Goal: Feedback & Contribution: Contribute content

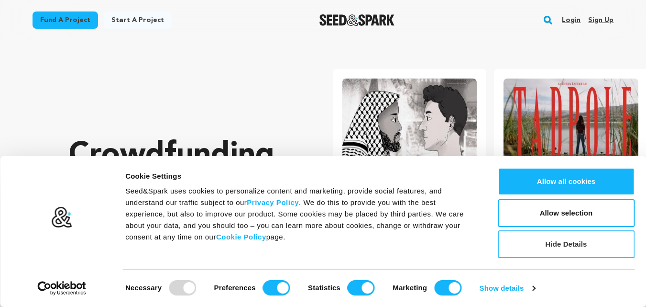
click at [565, 242] on button "Hide Details" at bounding box center [566, 244] width 137 height 28
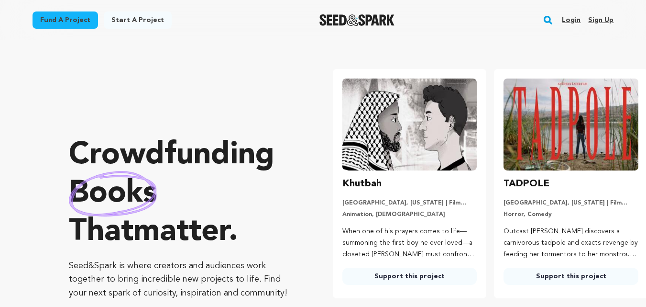
click at [608, 21] on link "Sign up" at bounding box center [600, 19] width 25 height 15
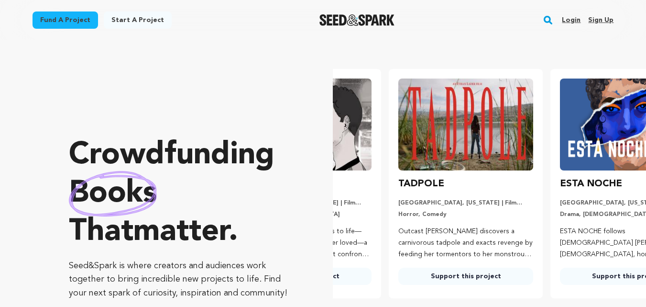
scroll to position [0, 162]
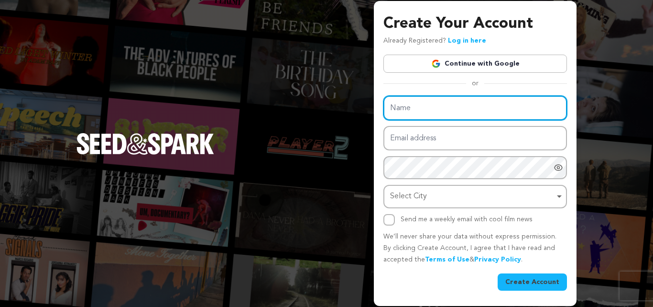
click at [436, 108] on input "Name" at bounding box center [476, 108] width 184 height 24
paste input "[PERSON_NAME]"
type input "[PERSON_NAME]"
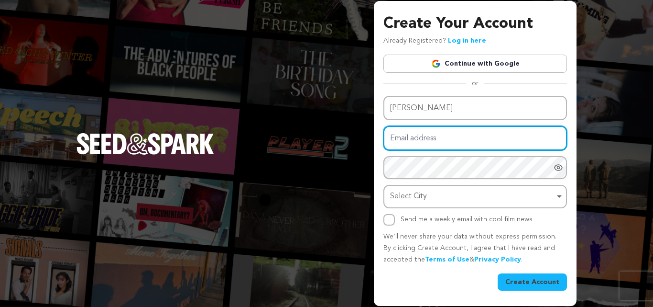
click at [418, 144] on input "Email address" at bounding box center [476, 138] width 184 height 24
click at [447, 147] on input "Email address" at bounding box center [476, 138] width 184 height 24
type input "zeenat@ezmobileautorepairs.com"
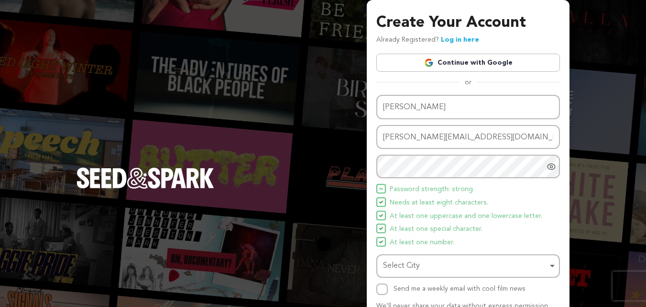
click at [418, 197] on span "Needs at least eight characters." at bounding box center [439, 202] width 99 height 11
click at [404, 277] on div "Select City Select City Remove item" at bounding box center [468, 265] width 184 height 23
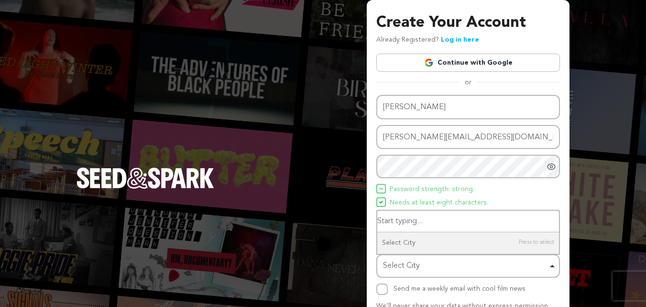
click at [404, 272] on div "Select City Remove item" at bounding box center [465, 266] width 165 height 14
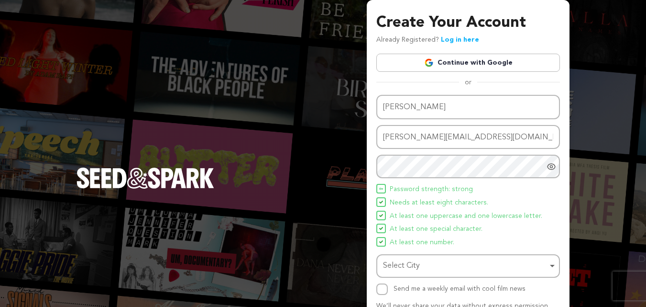
click at [404, 267] on div "Select City Remove item" at bounding box center [465, 266] width 165 height 14
click at [417, 262] on div "Select City Remove item" at bounding box center [465, 266] width 165 height 14
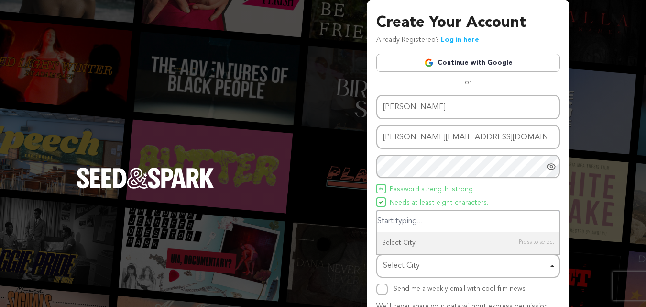
paste input "Gladewater"
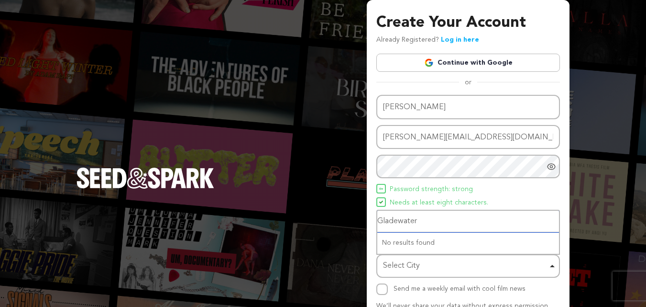
type input "Gladewater"
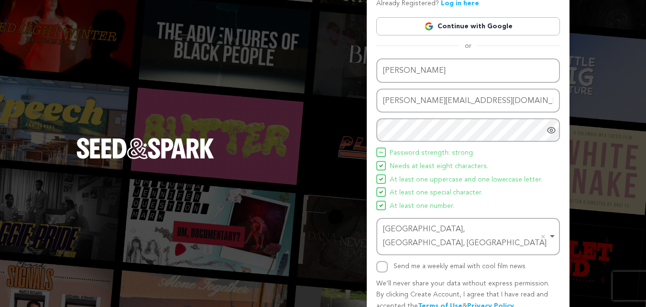
scroll to position [68, 0]
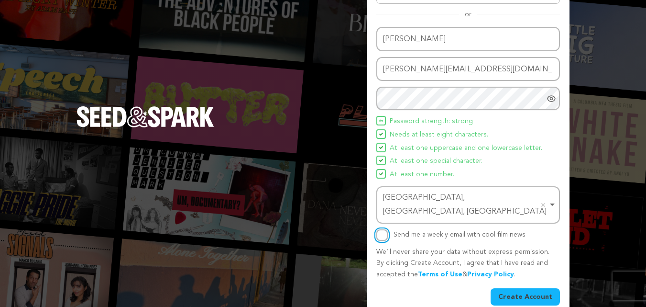
click at [384, 229] on input "Send me a weekly email with cool film news" at bounding box center [381, 234] width 11 height 11
checkbox input "true"
click at [539, 288] on button "Create Account" at bounding box center [525, 296] width 69 height 17
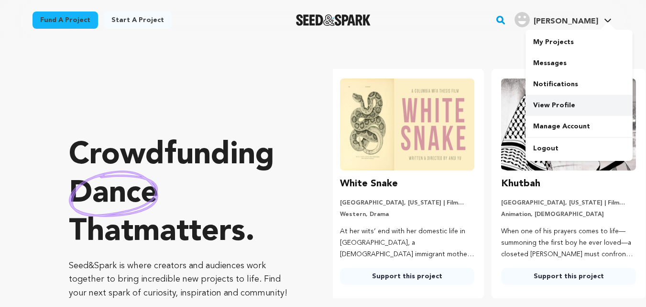
click at [558, 110] on link "View Profile" at bounding box center [579, 105] width 107 height 21
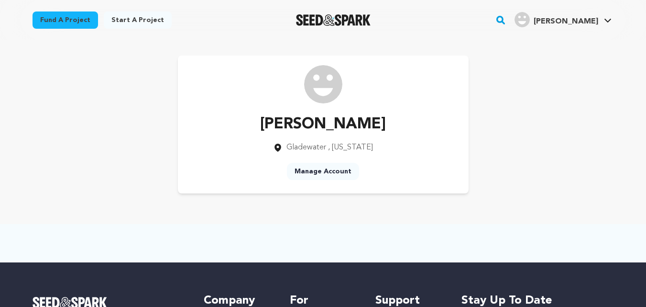
click at [321, 174] on link "Manage Account" at bounding box center [323, 171] width 72 height 17
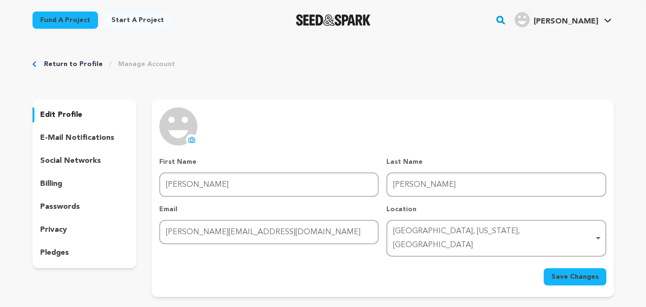
click at [99, 164] on div "social networks" at bounding box center [85, 160] width 104 height 15
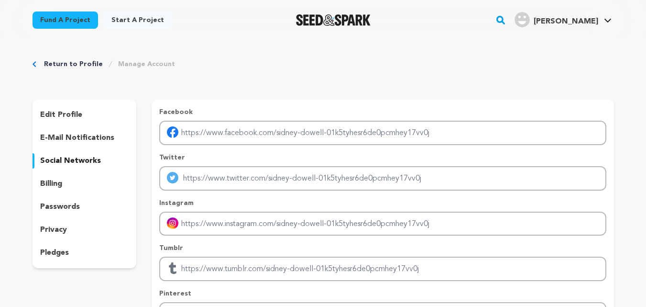
click at [126, 20] on link "Start a project" at bounding box center [138, 19] width 68 height 17
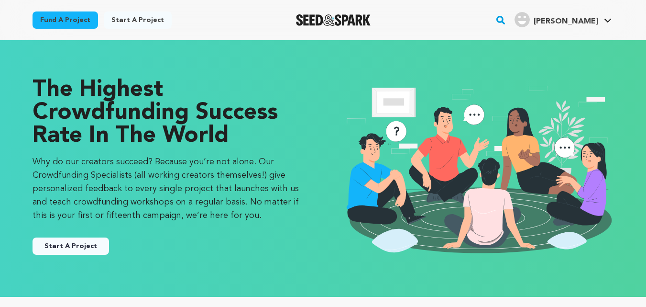
click at [92, 250] on button "Start A Project" at bounding box center [71, 245] width 77 height 17
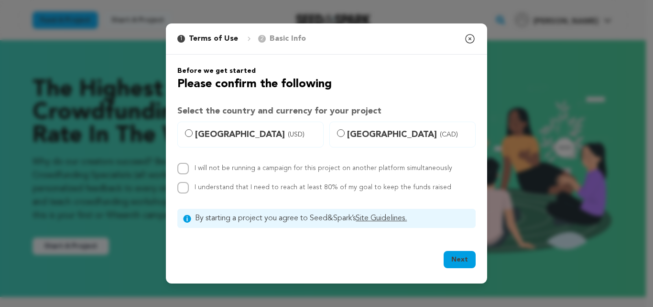
click at [232, 134] on span "[GEOGRAPHIC_DATA] (USD)" at bounding box center [256, 134] width 122 height 13
click at [193, 134] on input "[GEOGRAPHIC_DATA] (USD)" at bounding box center [189, 133] width 8 height 8
radio input "true"
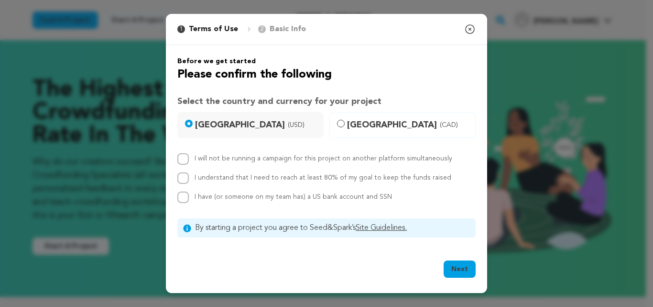
click at [213, 162] on label "I will not be running a campaign for this project on another platform simultane…" at bounding box center [324, 158] width 258 height 7
click at [189, 162] on input "I will not be running a campaign for this project on another platform simultane…" at bounding box center [182, 158] width 11 height 11
checkbox input "true"
click at [202, 184] on div "I will not be running a campaign for this project on another platform simultane…" at bounding box center [326, 178] width 298 height 50
click at [208, 201] on div "I have (or someone on my team has) a US bank account and SSN" at bounding box center [294, 196] width 198 height 11
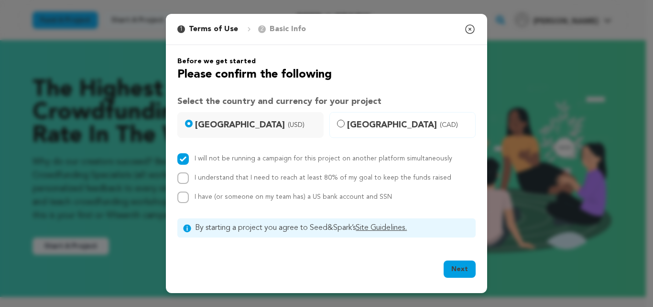
click at [205, 194] on span "I have (or someone on my team has) a US bank account and SSN" at bounding box center [294, 196] width 198 height 7
click at [189, 194] on input "I have (or someone on my team has) a US bank account and SSN" at bounding box center [182, 196] width 11 height 11
checkbox input "true"
click at [189, 179] on div "I understand that I need to reach at least 80% of my goal to keep the funds rai…" at bounding box center [326, 177] width 298 height 11
click at [189, 175] on div "I understand that I need to reach at least 80% of my goal to keep the funds rai…" at bounding box center [326, 177] width 298 height 11
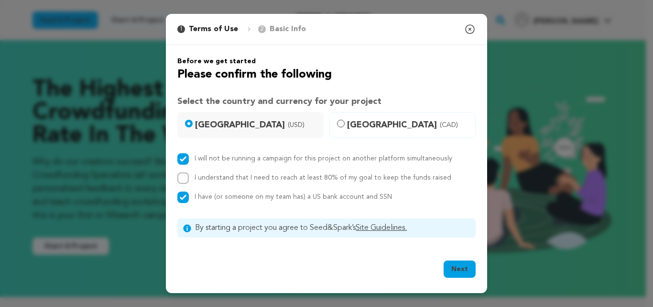
click at [176, 176] on div "Before we get started Please confirm the following Select the country and curre…" at bounding box center [326, 147] width 321 height 204
click at [190, 177] on div "I understand that I need to reach at least 80% of my goal to keep the funds rai…" at bounding box center [326, 177] width 298 height 11
click at [183, 181] on input "I understand that I need to reach at least 80% of my goal to keep the funds rai…" at bounding box center [182, 177] width 11 height 11
checkbox input "true"
click at [463, 265] on button "Next" at bounding box center [460, 268] width 32 height 17
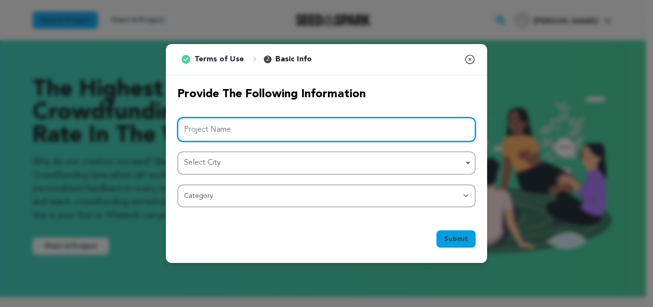
click at [242, 126] on input "Project Name" at bounding box center [326, 129] width 298 height 24
paste input "[PERSON_NAME]"
click at [253, 167] on div "Select City Remove item" at bounding box center [323, 163] width 279 height 14
type input "[PERSON_NAME]"
click at [247, 131] on input "Sidney Dowell" at bounding box center [326, 129] width 298 height 24
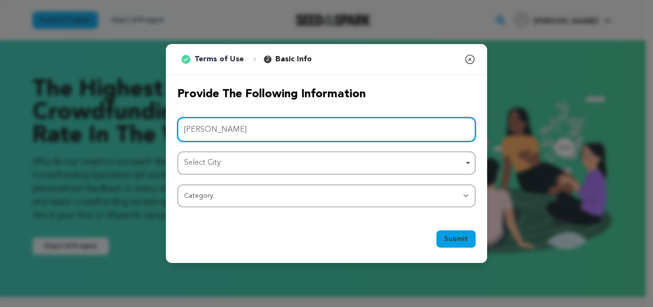
click at [247, 131] on input "Sidney Dowell" at bounding box center [326, 129] width 298 height 24
paste input "EZmobileautorepairs"
click at [232, 156] on div "Select City Remove item" at bounding box center [323, 163] width 279 height 14
type input "EZmobileautorepairs"
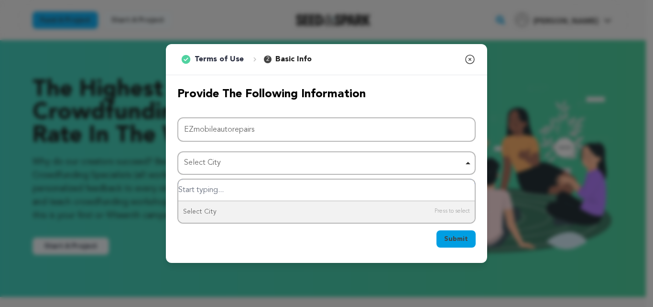
click at [250, 186] on input "Select City" at bounding box center [326, 190] width 297 height 22
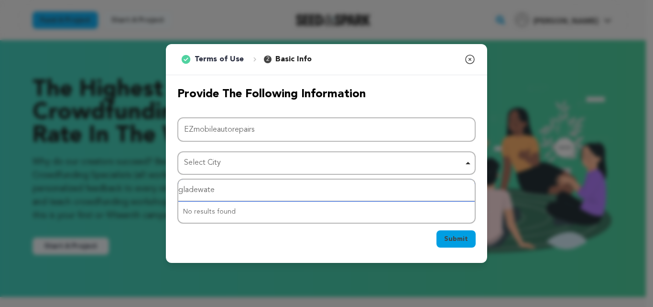
type input "gladewatee"
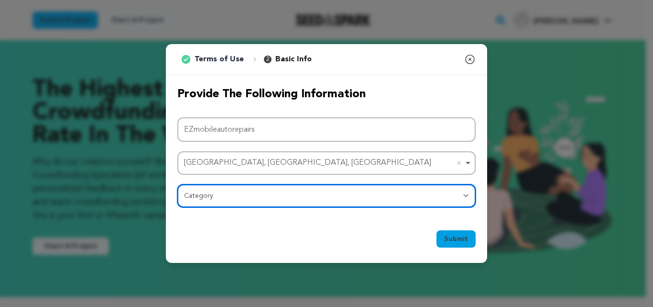
click at [238, 201] on select "Category Film Feature Film Short Series Film Festival Company Music Video VR Ex…" at bounding box center [326, 195] width 298 height 23
select select "10117"
click at [177, 184] on select "Category Film Feature Film Short Series Film Festival Company Music Video VR Ex…" at bounding box center [326, 195] width 298 height 23
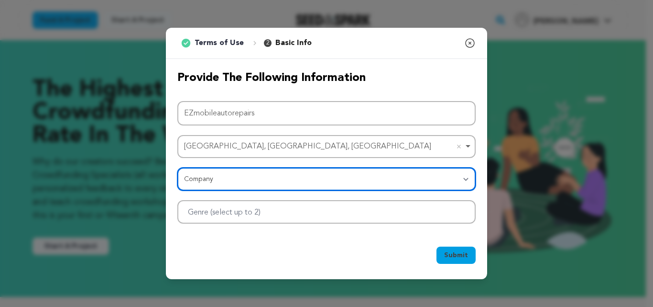
click at [284, 208] on div at bounding box center [326, 211] width 298 height 23
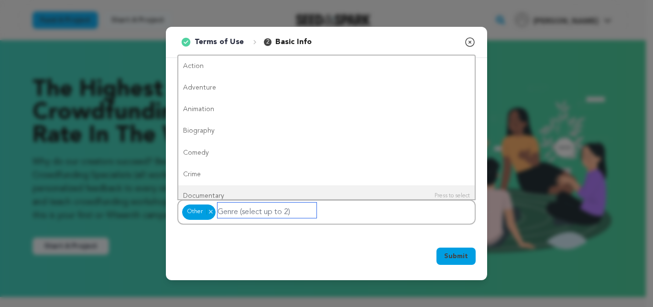
click at [296, 212] on input "Genre (select up to 2)" at bounding box center [267, 209] width 99 height 15
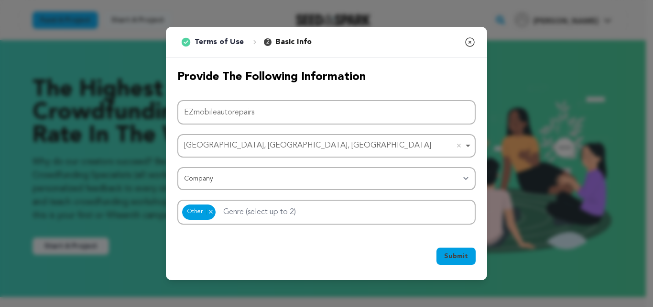
click at [464, 257] on span "Submit" at bounding box center [456, 256] width 24 height 10
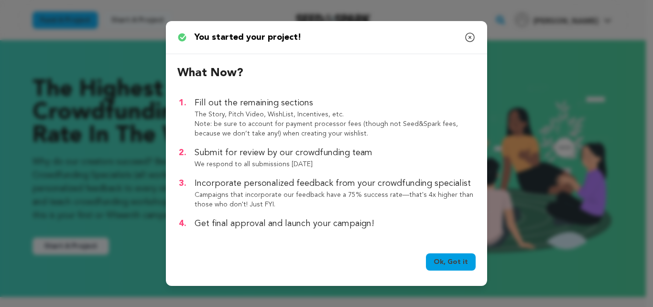
click at [445, 265] on link "Ok, Got it" at bounding box center [451, 261] width 50 height 17
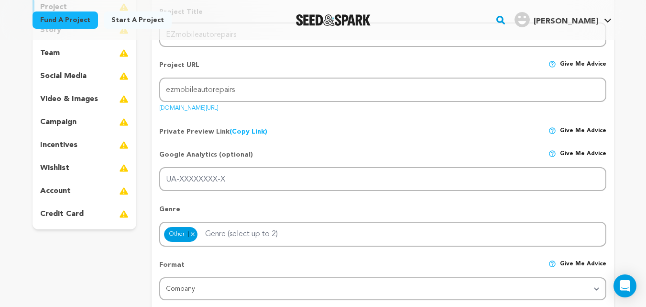
scroll to position [191, 0]
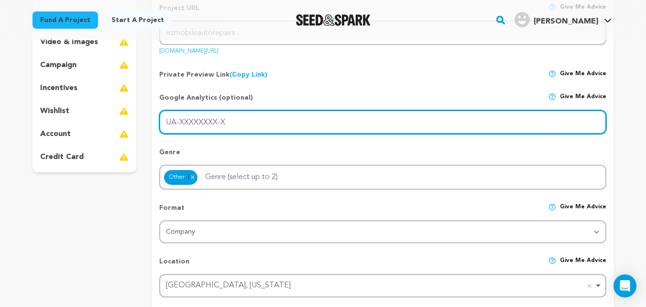
click at [238, 123] on input "UA-XXXXXXXX-X" at bounding box center [382, 122] width 447 height 24
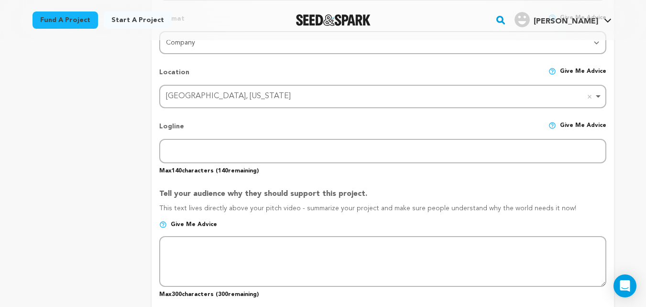
scroll to position [383, 0]
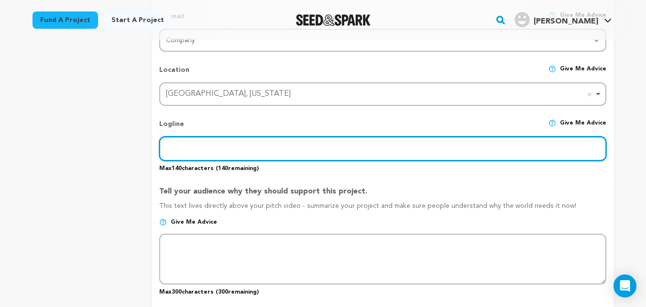
click at [250, 154] on input "text" at bounding box center [382, 148] width 447 height 24
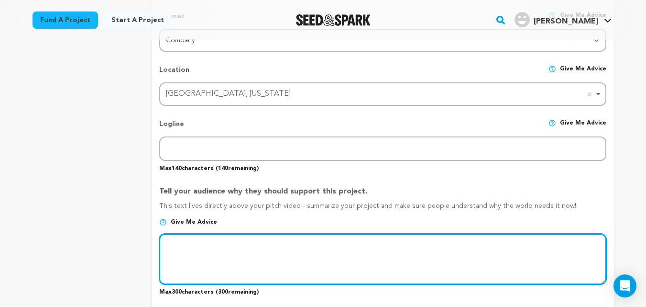
click at [248, 237] on textarea at bounding box center [382, 258] width 447 height 51
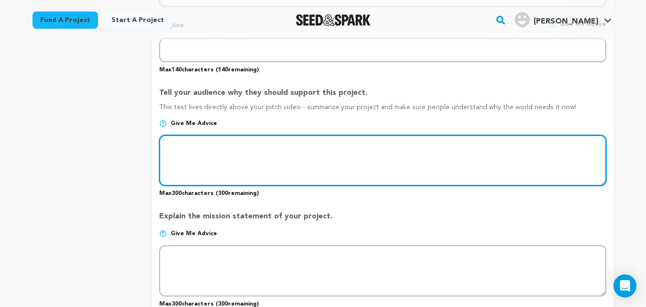
scroll to position [574, 0]
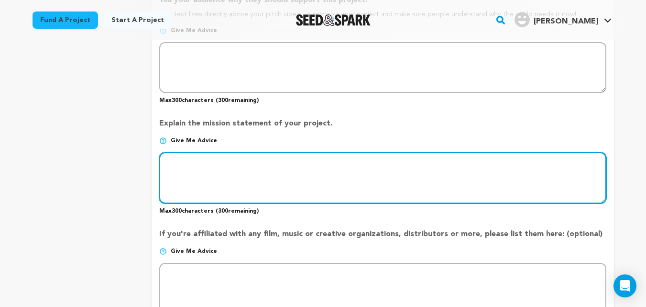
click at [242, 185] on textarea at bounding box center [382, 177] width 447 height 51
paste textarea "EZ Mobile Auto Repair brings the shop to you anywhere in Gladewater and East Te…"
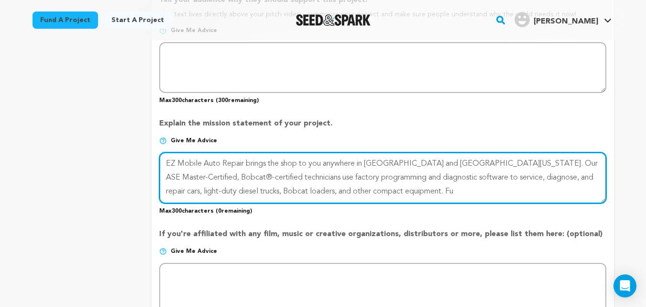
drag, startPoint x: 357, startPoint y: 191, endPoint x: 489, endPoint y: 209, distance: 132.7
click at [489, 208] on div "Explain the mission statement of your project. Give me advice Max 300 character…" at bounding box center [382, 162] width 447 height 104
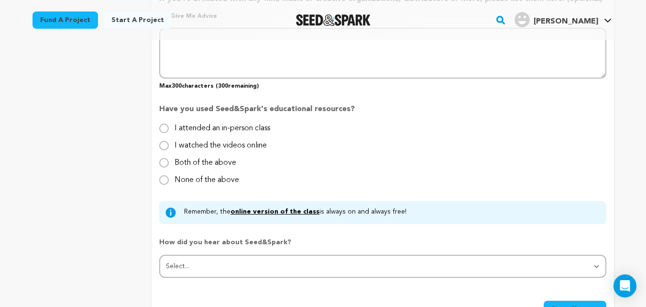
scroll to position [813, 0]
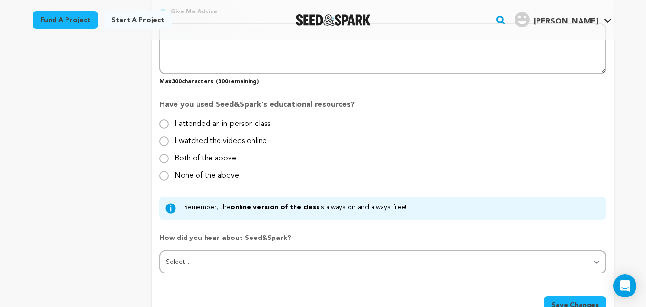
type textarea "EZ Mobile Auto Repair brings the shop to you anywhere in [GEOGRAPHIC_DATA] and …"
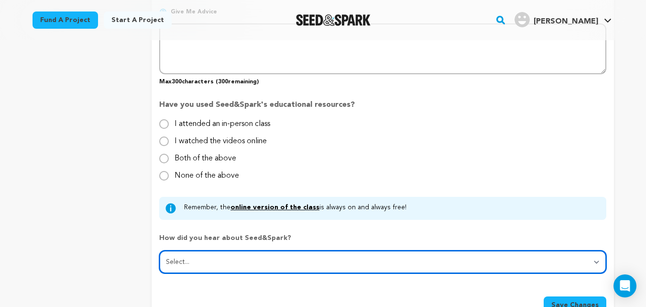
click at [261, 265] on select "Select... From a friend Social media Film festival or film organization Took an…" at bounding box center [382, 261] width 447 height 23
click at [159, 251] on select "Select... From a friend Social media Film festival or film organization Took an…" at bounding box center [382, 261] width 447 height 23
click at [230, 265] on select "Select... From a friend Social media Film festival or film organization Took an…" at bounding box center [382, 261] width 447 height 23
click at [225, 263] on select "Select... From a friend Social media Film festival or film organization Took an…" at bounding box center [382, 261] width 447 height 23
click at [225, 258] on select "Select... From a friend Social media Film festival or film organization Took an…" at bounding box center [382, 261] width 447 height 23
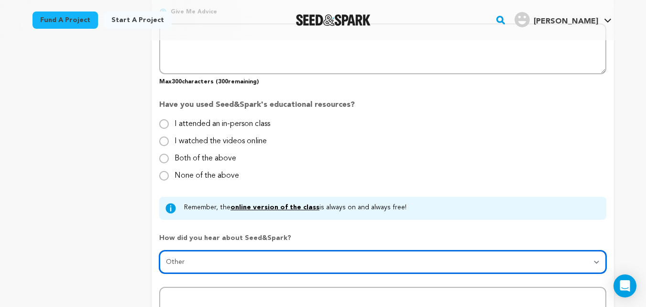
click at [217, 257] on select "Select... From a friend Social media Film festival or film organization Took an…" at bounding box center [382, 261] width 447 height 23
select select "1"
click at [159, 251] on select "Select... From a friend Social media Film festival or film organization Took an…" at bounding box center [382, 261] width 447 height 23
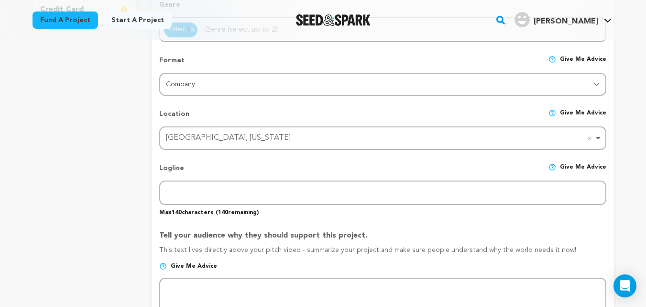
scroll to position [335, 0]
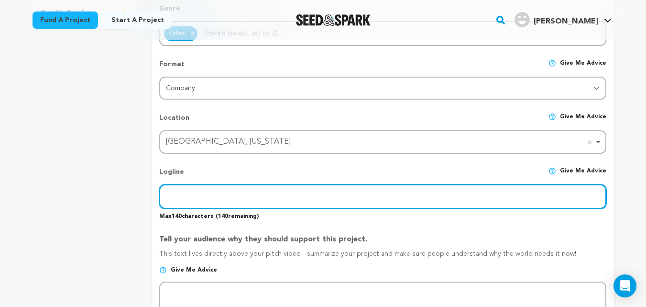
click at [244, 199] on input "text" at bounding box center [382, 196] width 447 height 24
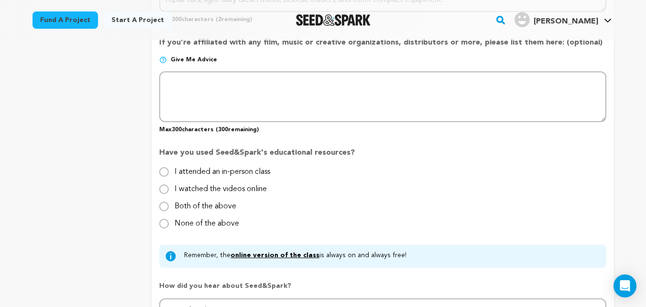
scroll to position [957, 0]
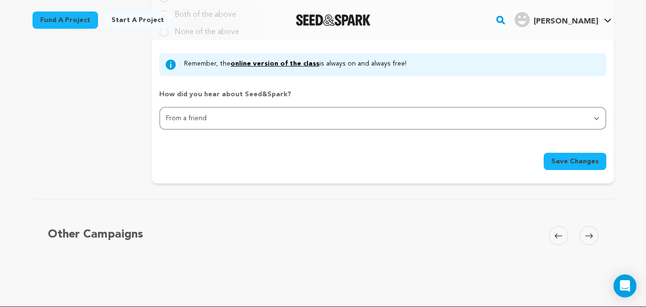
click at [564, 163] on span "Save Changes" at bounding box center [575, 161] width 47 height 10
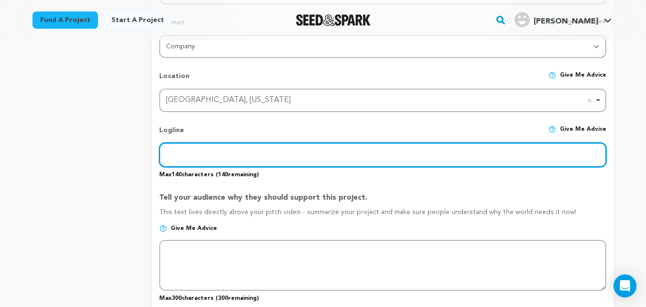
scroll to position [376, 0]
click at [242, 146] on input "text" at bounding box center [382, 155] width 447 height 24
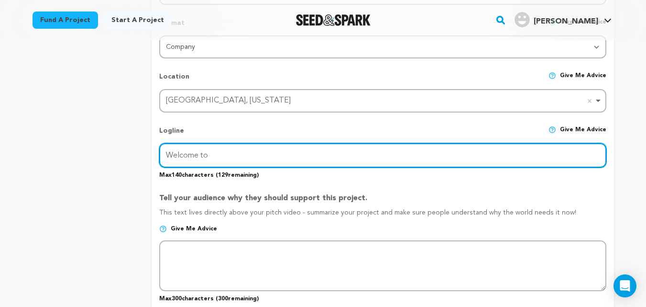
paste input "EZmobileautorepairs"
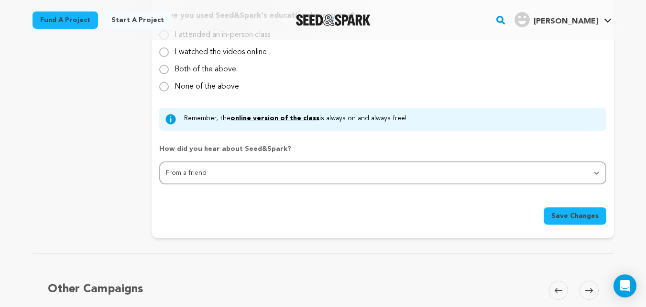
type input "Welcome to EZmobileautorepairs"
click at [568, 220] on span "Save Changes" at bounding box center [575, 216] width 47 height 10
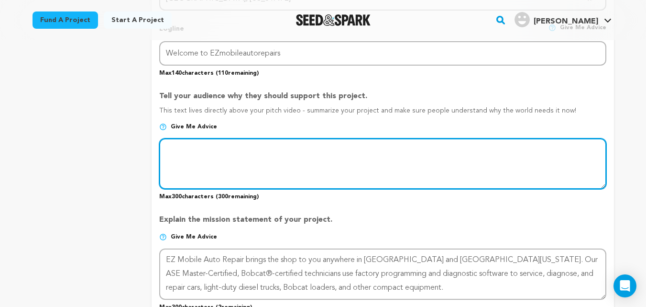
scroll to position [474, 0]
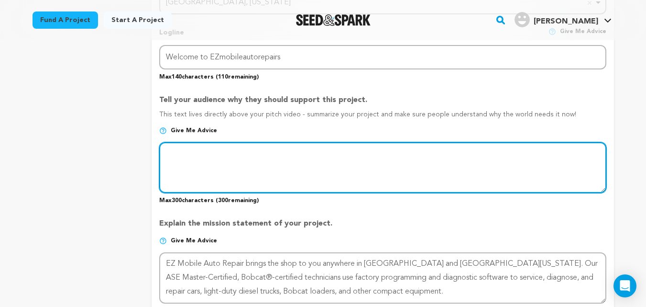
click at [257, 165] on textarea at bounding box center [382, 167] width 447 height 51
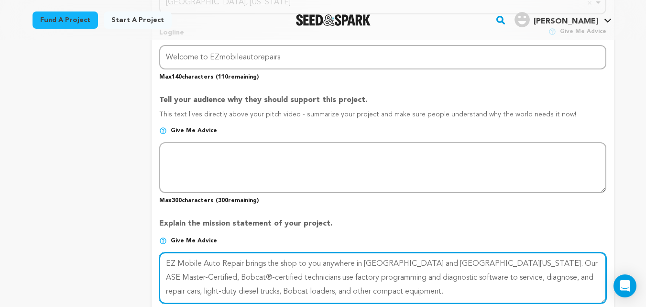
click at [222, 270] on textarea at bounding box center [382, 277] width 447 height 51
drag, startPoint x: 464, startPoint y: 265, endPoint x: 149, endPoint y: 262, distance: 314.8
click at [149, 262] on div "project story team social media video & images campaign incentives wishlist" at bounding box center [324, 159] width 582 height 1014
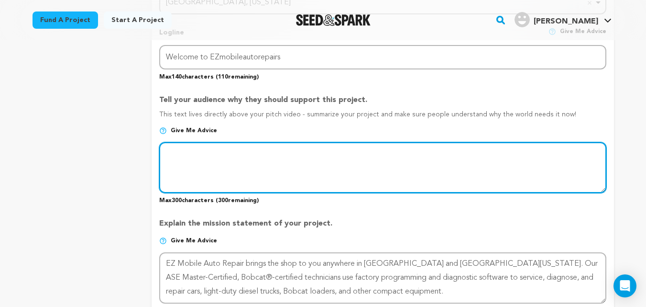
click at [210, 173] on textarea at bounding box center [382, 167] width 447 height 51
paste textarea "EZ Mobile Auto Repair brings the shop to you anywhere in [GEOGRAPHIC_DATA] and …"
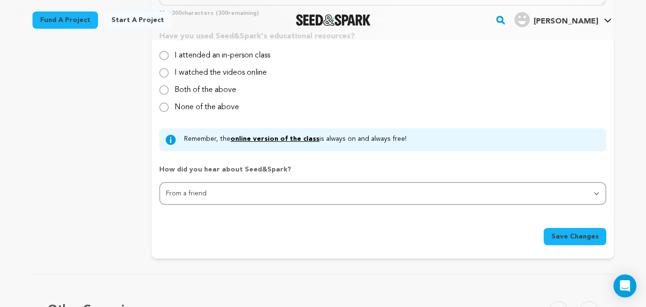
scroll to position [905, 0]
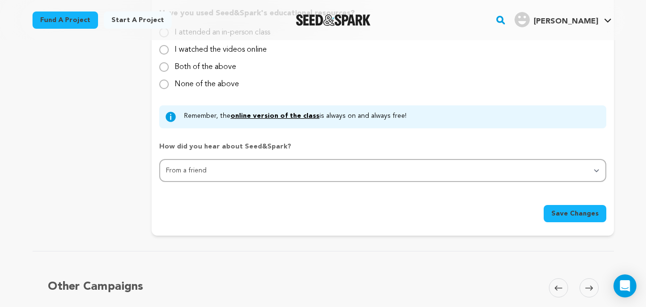
type textarea "EZ Mobile Auto Repair brings the shop to you anywhere in [GEOGRAPHIC_DATA] and …"
click at [575, 210] on span "Save Changes" at bounding box center [575, 214] width 47 height 10
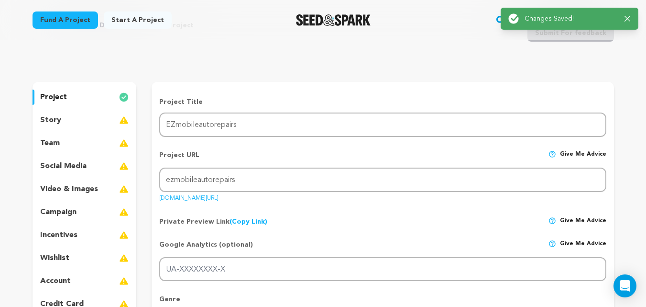
scroll to position [0, 0]
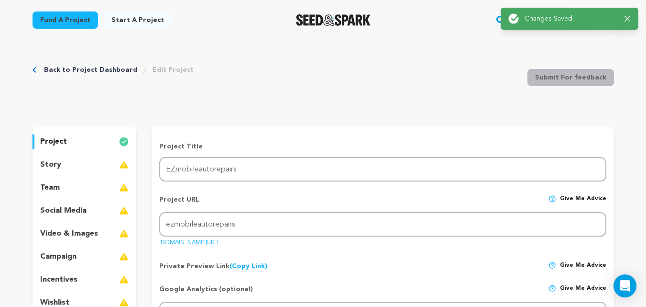
click at [107, 207] on div "social media" at bounding box center [85, 210] width 104 height 15
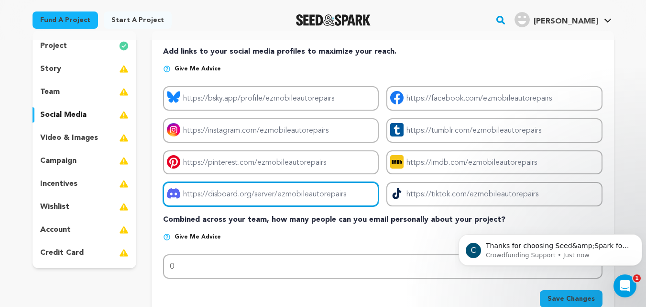
click at [262, 194] on input "Project discord link" at bounding box center [271, 194] width 216 height 24
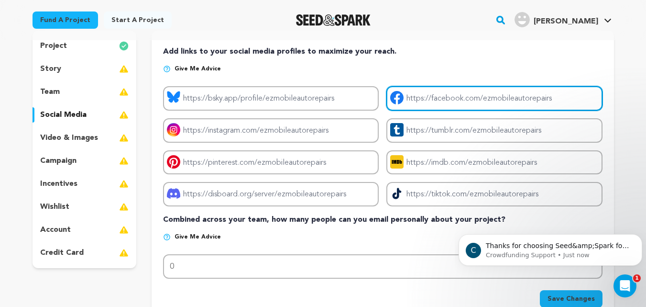
click at [434, 97] on input "Project facebook link" at bounding box center [495, 98] width 216 height 24
paste input "https://www.facebook.com/people/EZ-Mobile-Auto-Repair/61574060305495/"
type input "https://www.facebook.com/people/EZ-Mobile-Auto-Repair/61574060305495/"
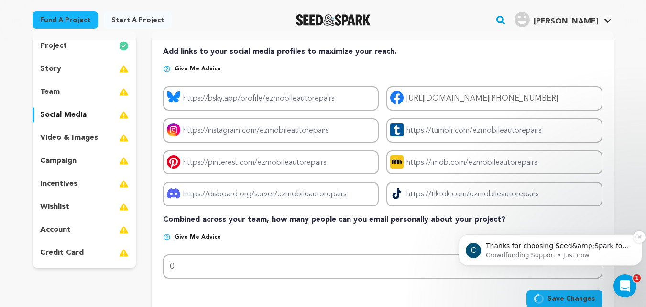
scroll to position [0, 0]
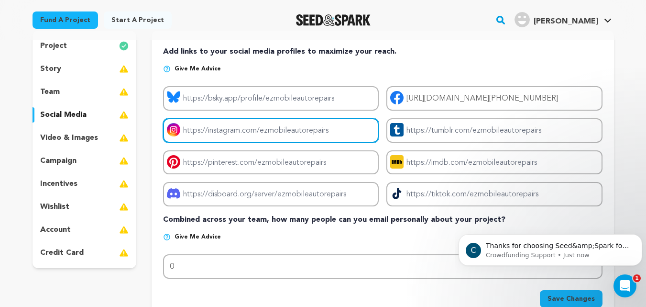
click at [231, 127] on input "Project instagram link" at bounding box center [271, 130] width 216 height 24
paste input "https://www.instagram.com/ezmobileautorepair/#"
type input "https://www.instagram.com/ezmobileautorepair/#"
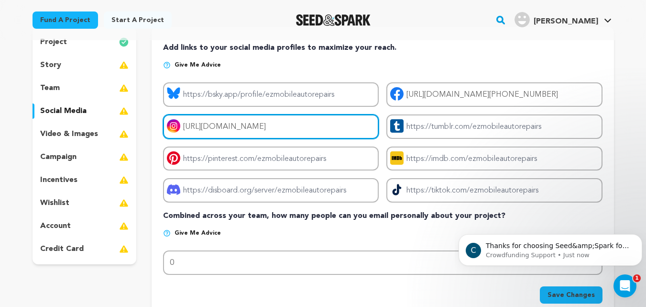
scroll to position [96, 0]
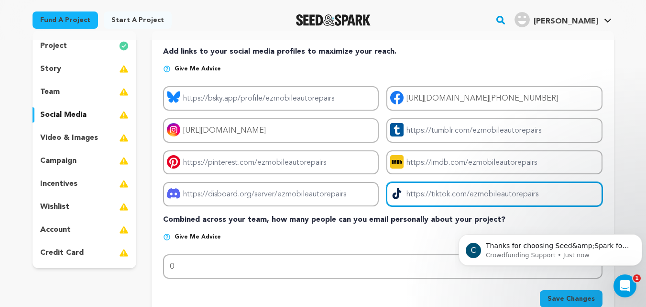
click at [440, 193] on input "Project tiktok link" at bounding box center [495, 194] width 216 height 24
paste input "https://ezmobileautorepairs.com/"
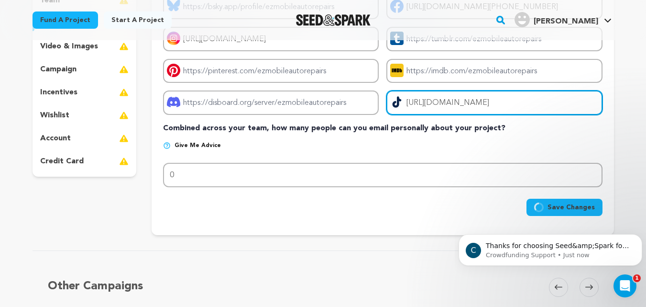
scroll to position [191, 0]
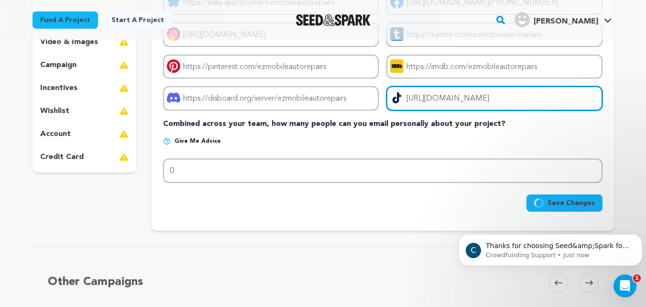
type input "https://ezmobileautorepairs.com/"
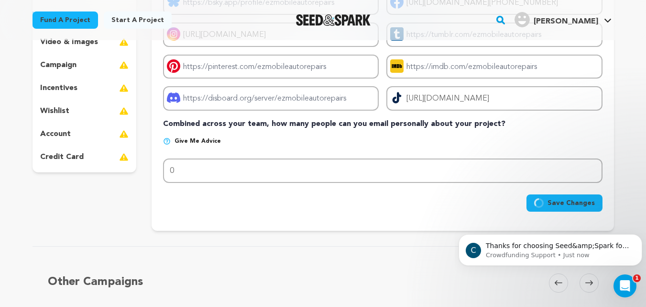
click at [563, 204] on span "Save Changes" at bounding box center [571, 203] width 47 height 10
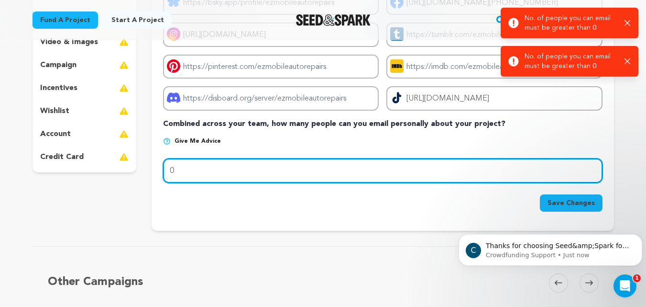
click at [232, 165] on input "0" at bounding box center [382, 170] width 439 height 24
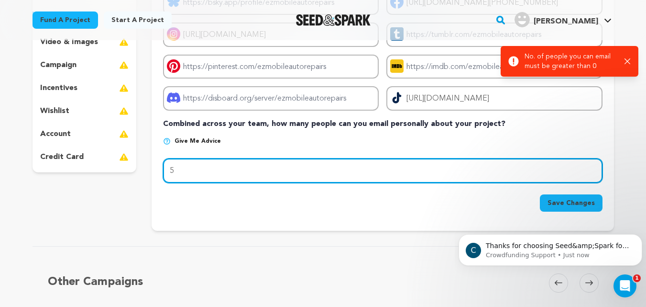
type input "5"
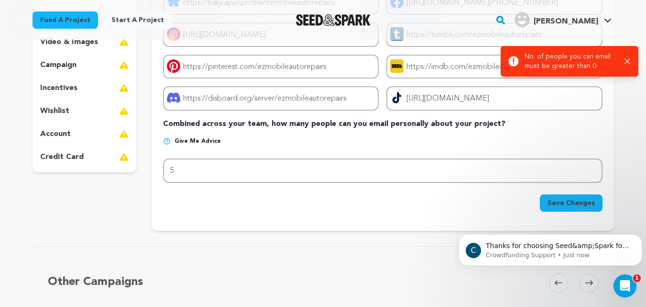
click at [575, 193] on div "Save Changes" at bounding box center [382, 200] width 439 height 21
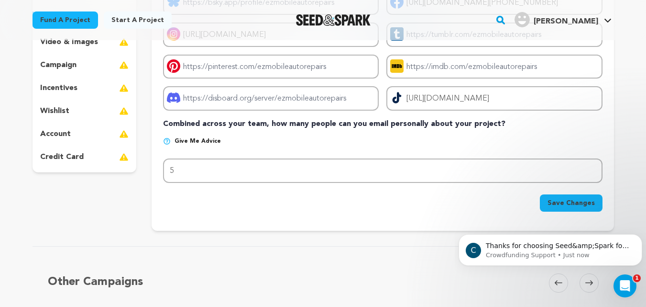
click at [578, 204] on span "Save Changes" at bounding box center [571, 203] width 47 height 10
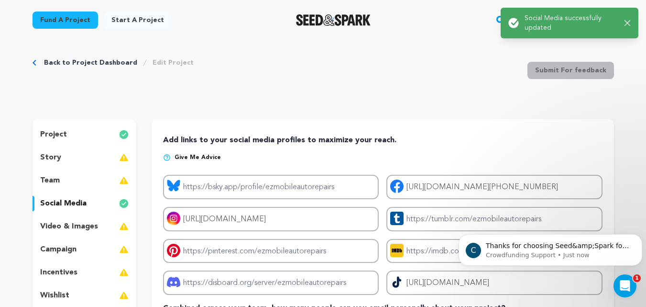
scroll to position [0, 0]
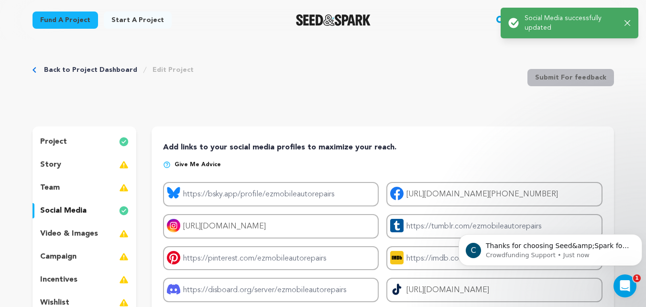
click at [100, 235] on div "video & images" at bounding box center [85, 233] width 104 height 15
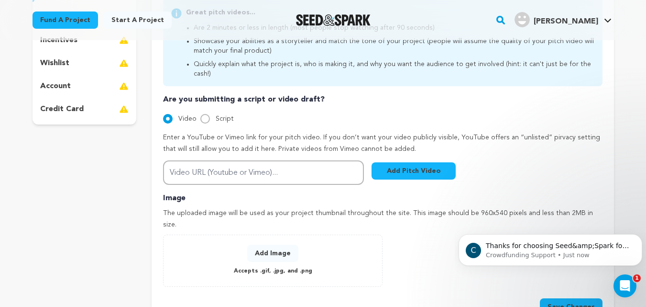
scroll to position [287, 0]
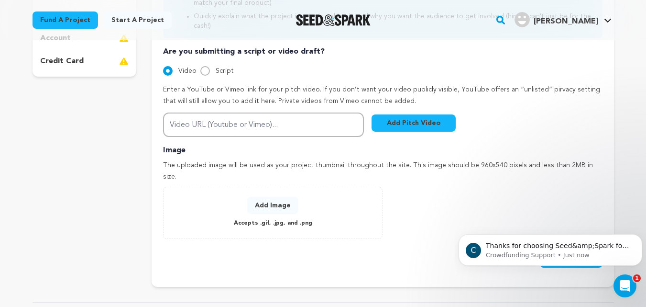
click at [278, 197] on button "Add Image" at bounding box center [272, 205] width 51 height 17
click at [640, 238] on icon "Dismiss notification" at bounding box center [639, 236] width 5 height 5
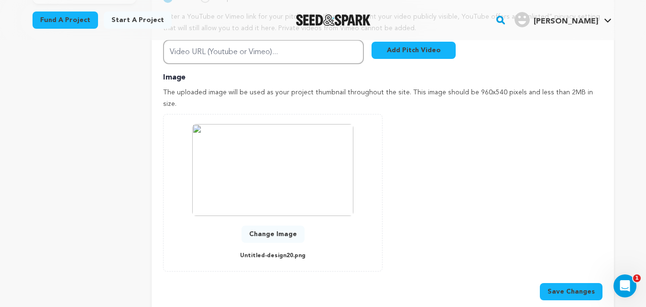
scroll to position [431, 0]
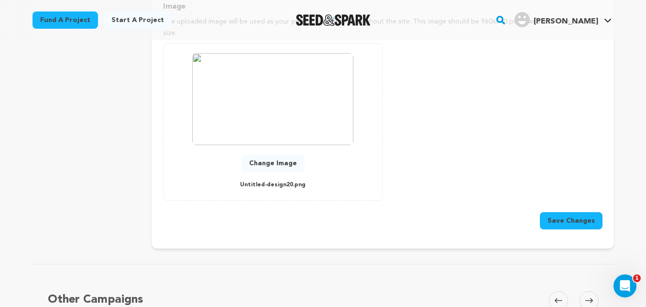
click at [567, 212] on button "Save Changes" at bounding box center [571, 220] width 63 height 17
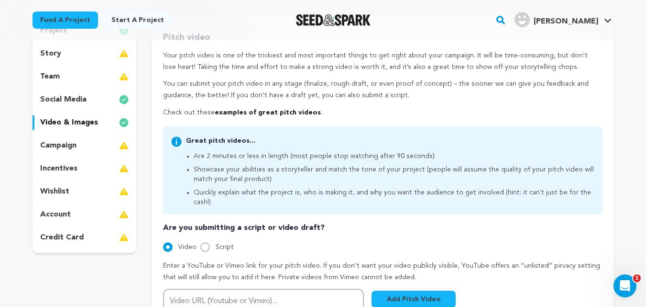
scroll to position [96, 0]
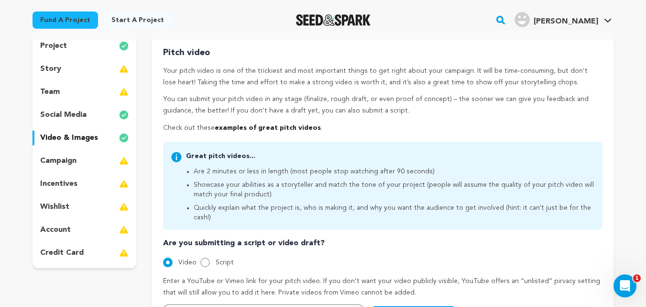
click at [102, 229] on div "account" at bounding box center [85, 229] width 104 height 15
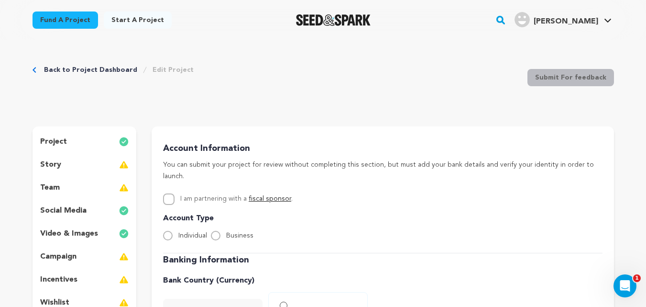
click at [94, 168] on div "story" at bounding box center [85, 164] width 104 height 15
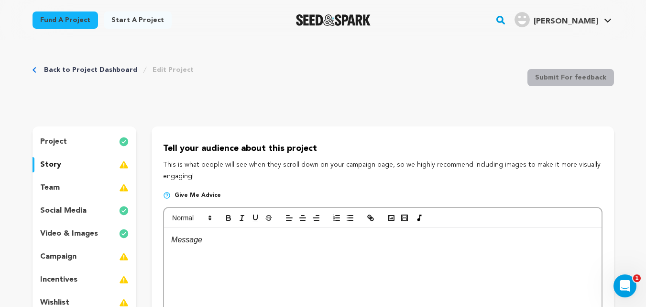
click at [325, 256] on div at bounding box center [382, 300] width 437 height 144
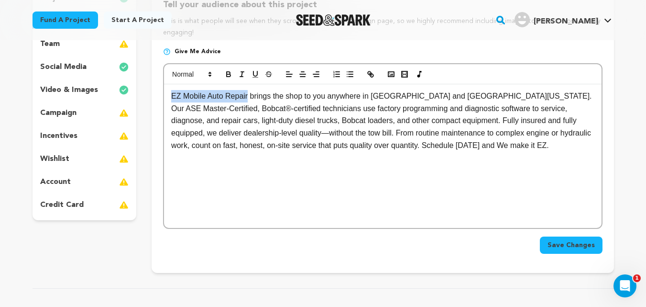
drag, startPoint x: 246, startPoint y: 94, endPoint x: 168, endPoint y: 94, distance: 77.5
click at [168, 94] on div "EZ Mobile Auto Repair brings the shop to you anywhere in Gladewater and East Te…" at bounding box center [382, 156] width 437 height 144
click at [229, 71] on icon "button" at bounding box center [228, 74] width 9 height 9
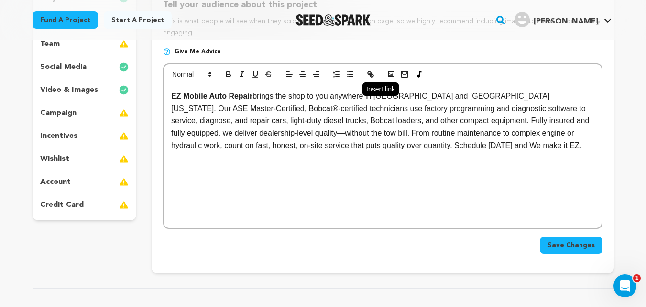
click at [373, 70] on icon "button" at bounding box center [370, 74] width 9 height 9
click at [371, 75] on icon "button" at bounding box center [371, 75] width 3 height 3
click at [578, 246] on span "Save Changes" at bounding box center [571, 245] width 47 height 10
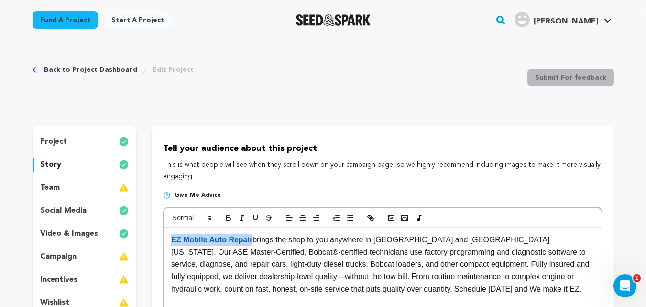
click at [91, 68] on link "Back to Project Dashboard" at bounding box center [90, 70] width 93 height 10
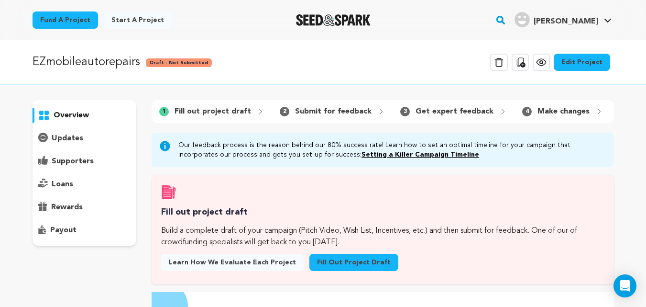
click at [81, 116] on p "overview" at bounding box center [71, 115] width 35 height 11
click at [545, 66] on icon at bounding box center [541, 62] width 9 height 7
